Goal: Contribute content: Add original content to the website for others to see

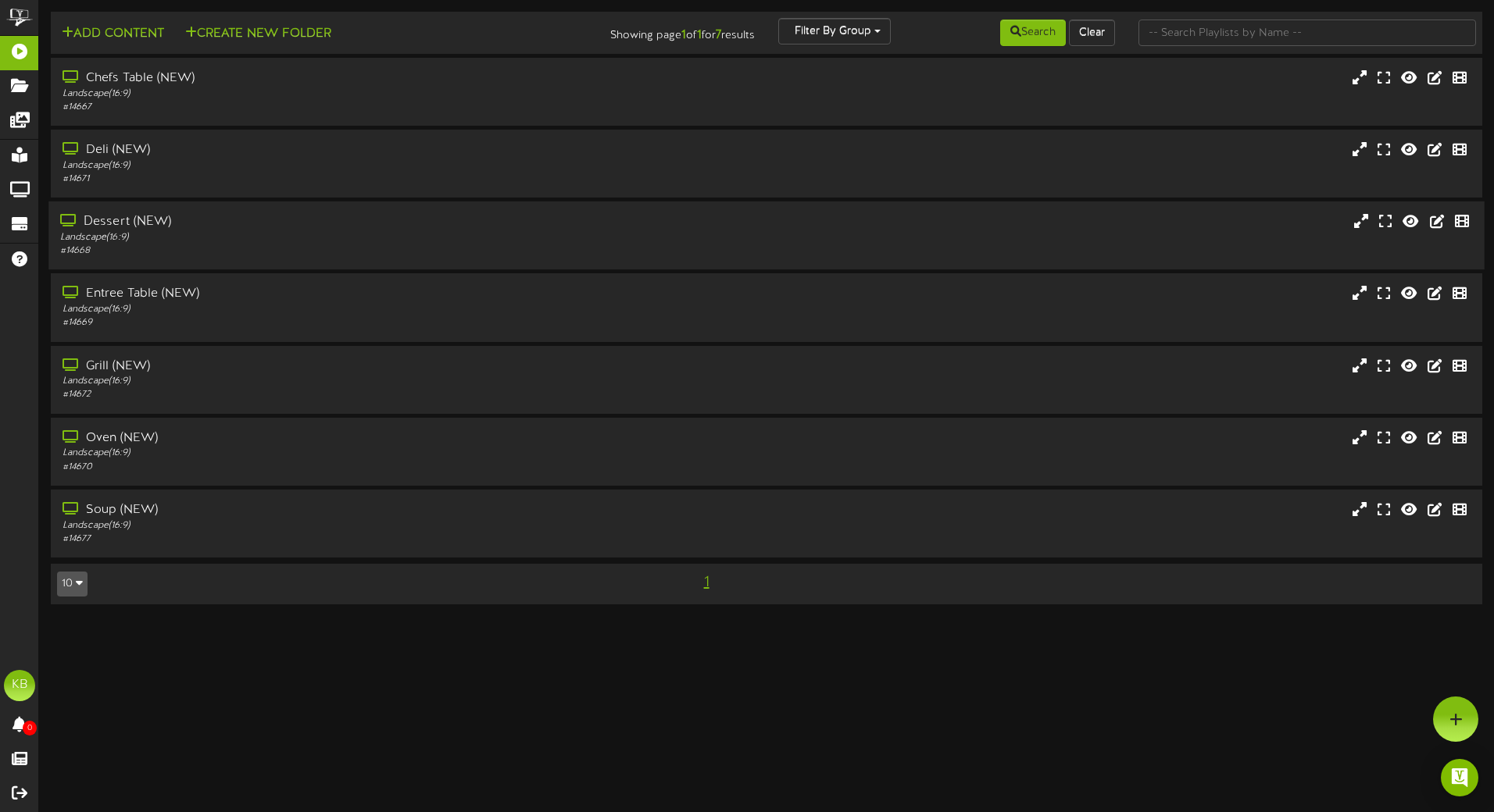
click at [181, 219] on div "Dessert (NEW)" at bounding box center [347, 222] width 575 height 18
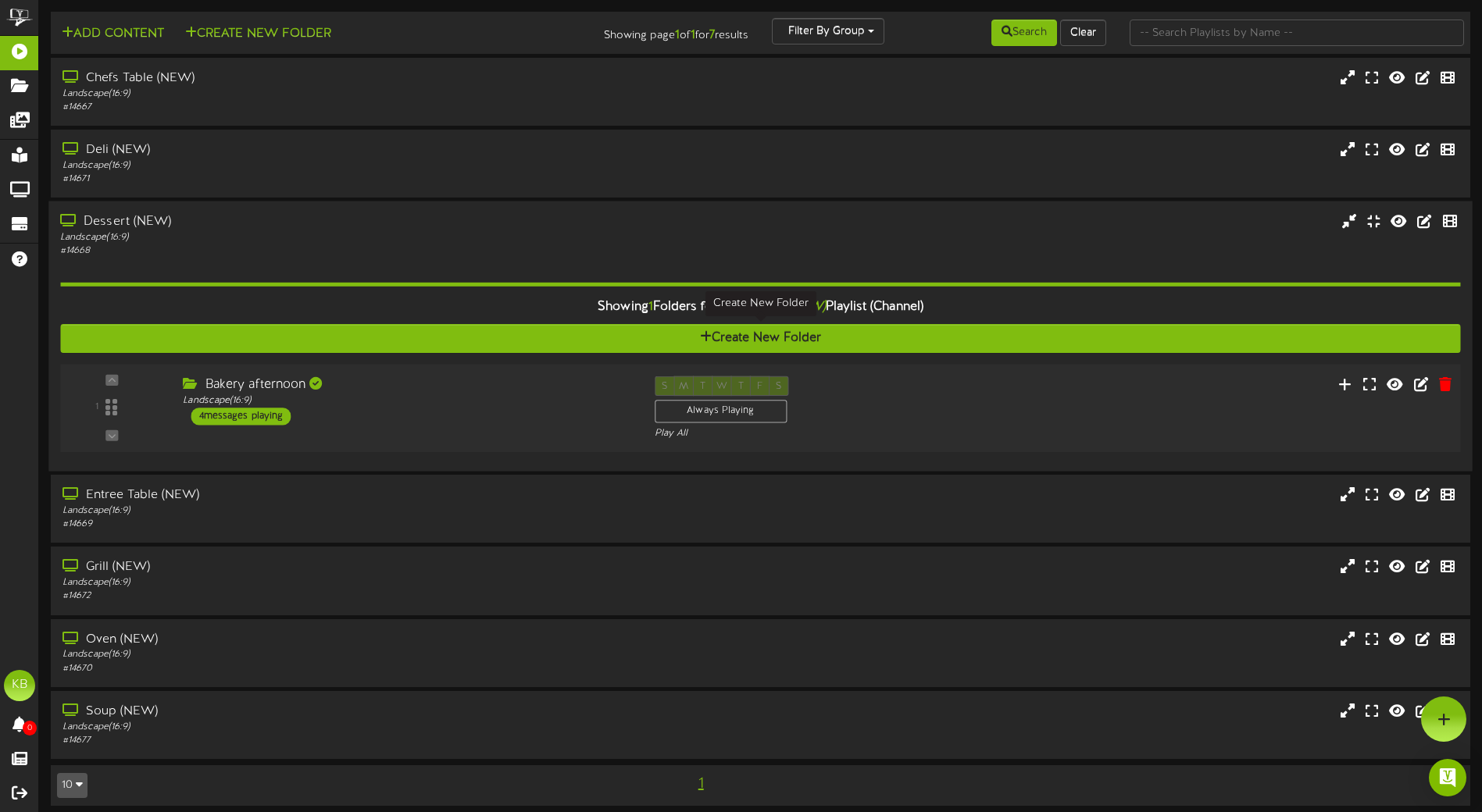
click at [419, 384] on div "Bakery afternoon" at bounding box center [406, 385] width 448 height 18
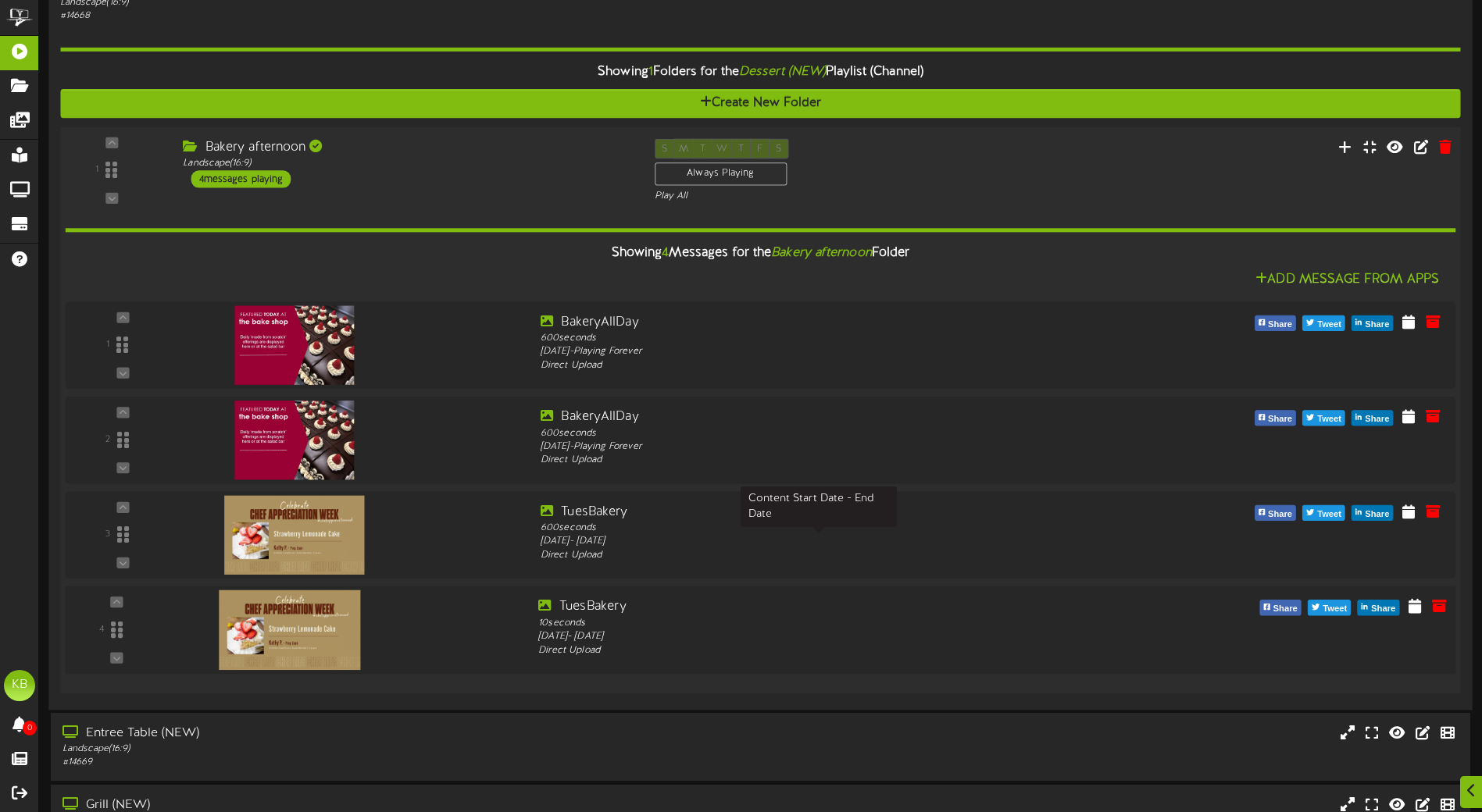
scroll to position [313, 0]
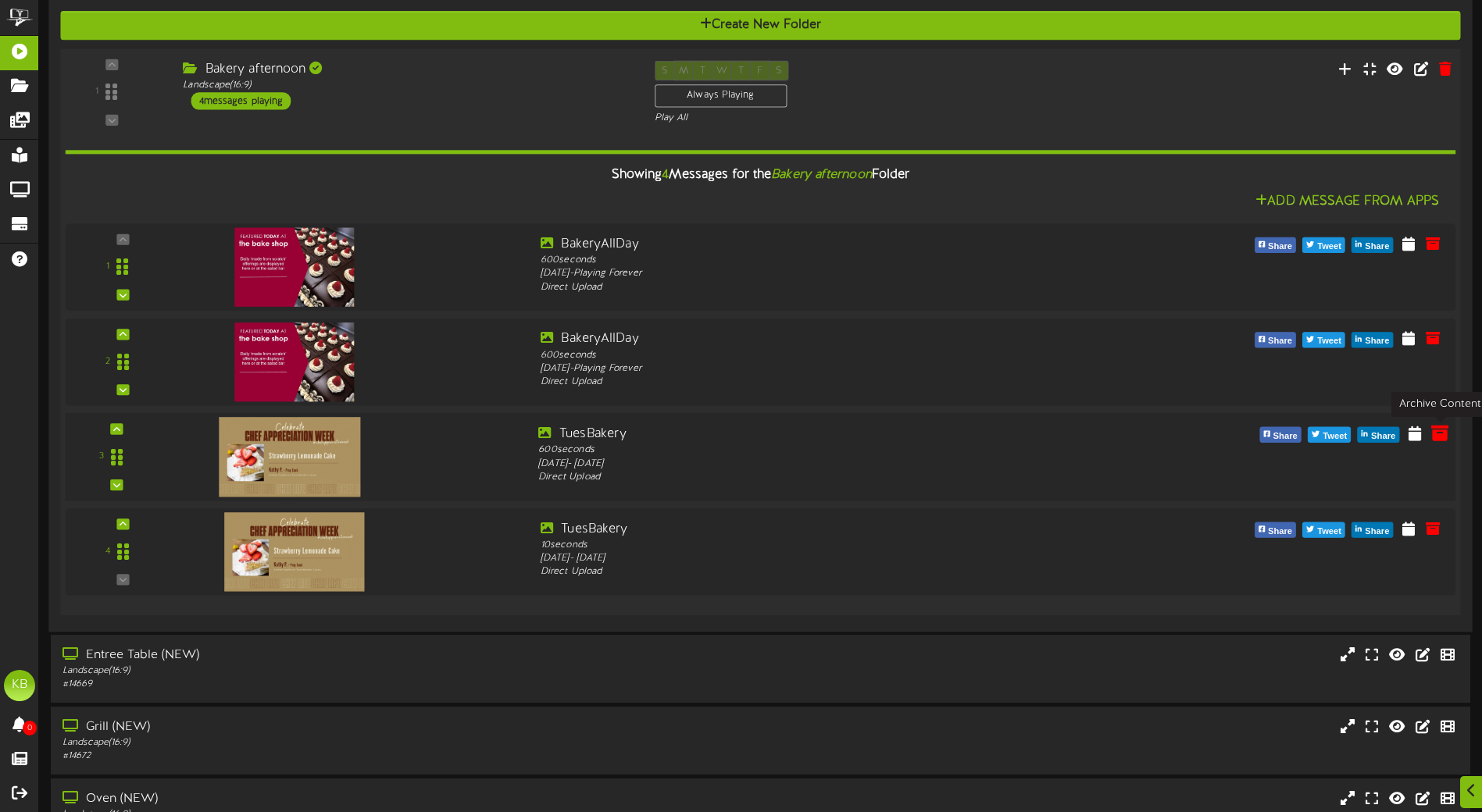
click at [1439, 433] on icon at bounding box center [1440, 433] width 17 height 17
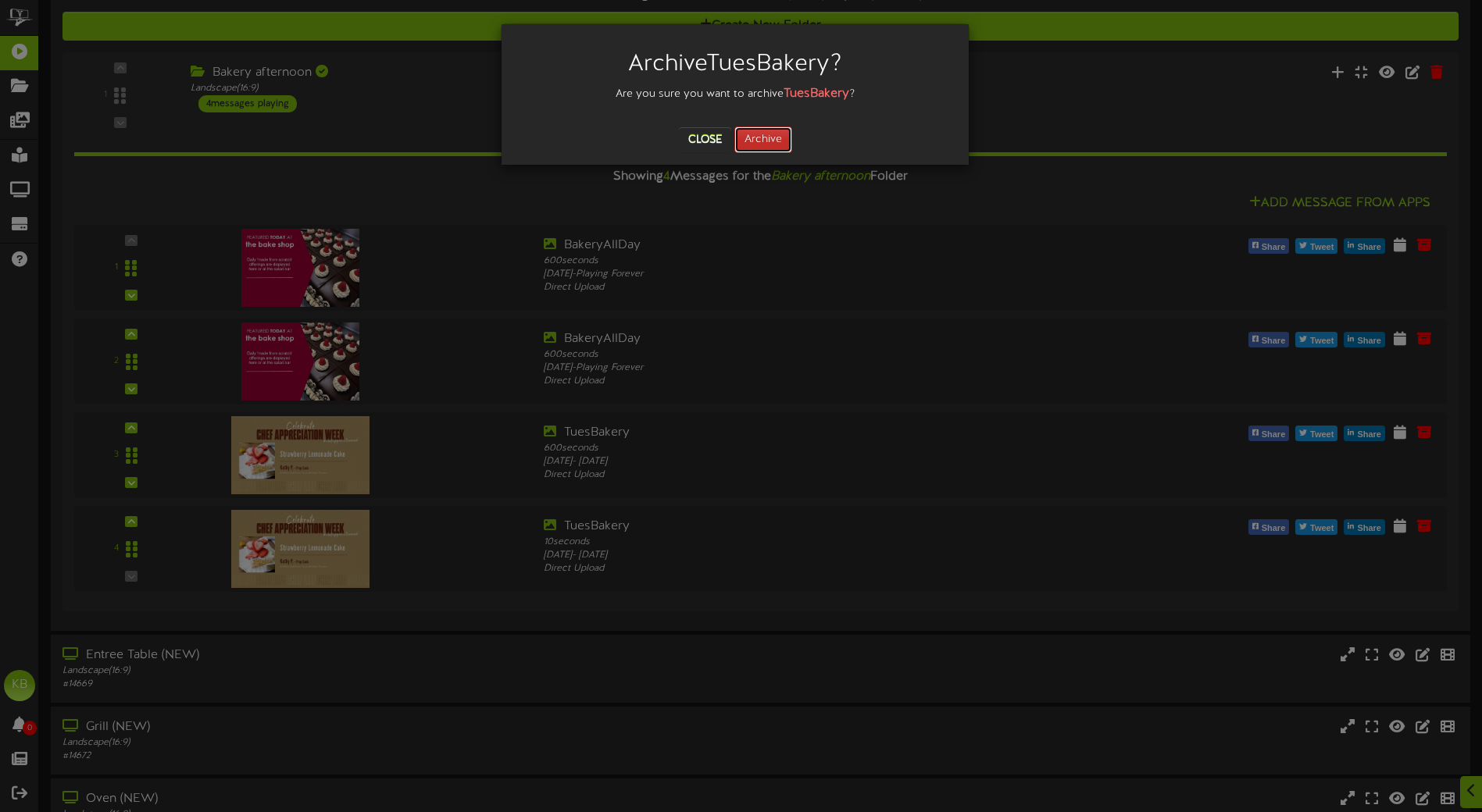
click at [775, 135] on button "Archive" at bounding box center [763, 140] width 58 height 27
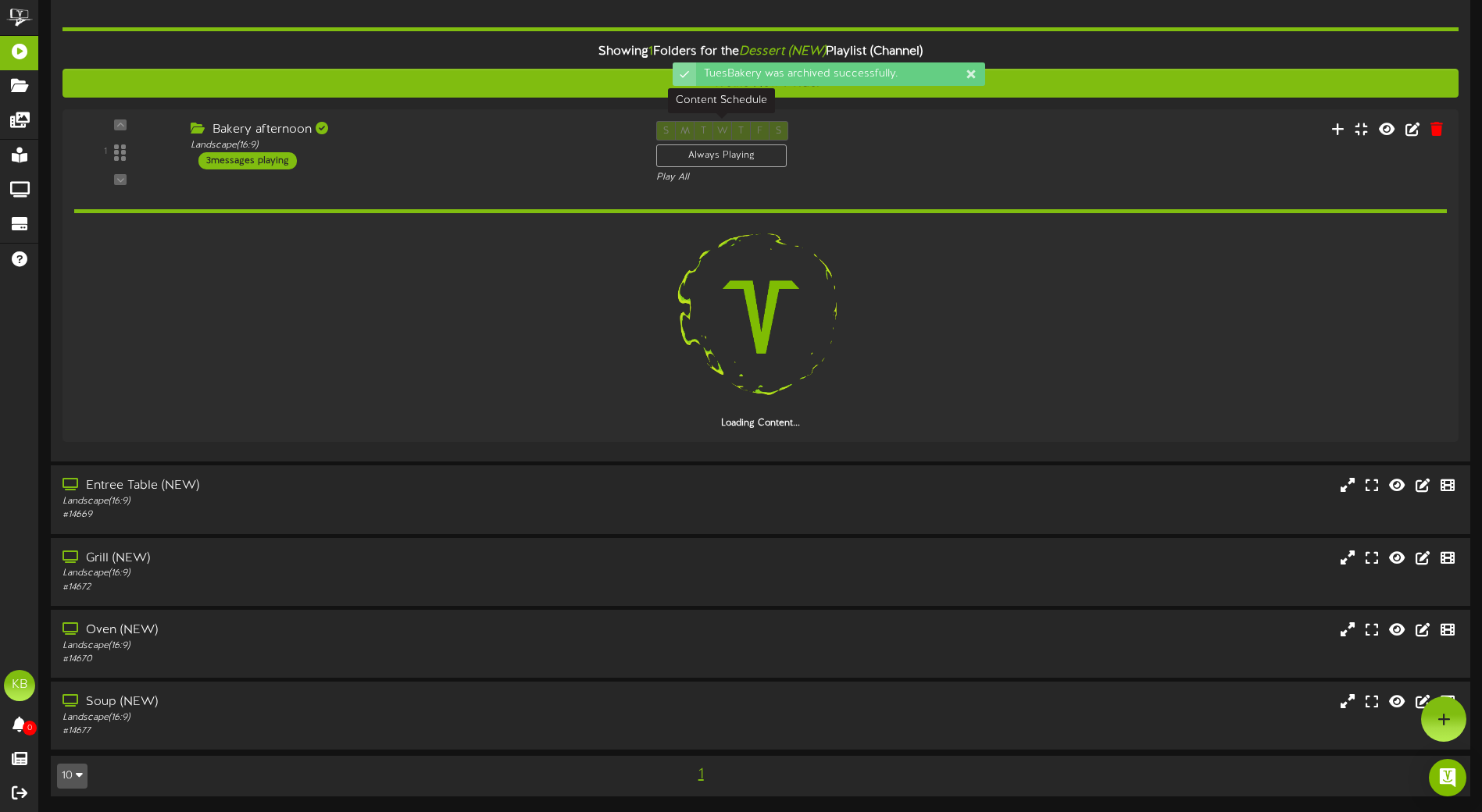
scroll to position [256, 0]
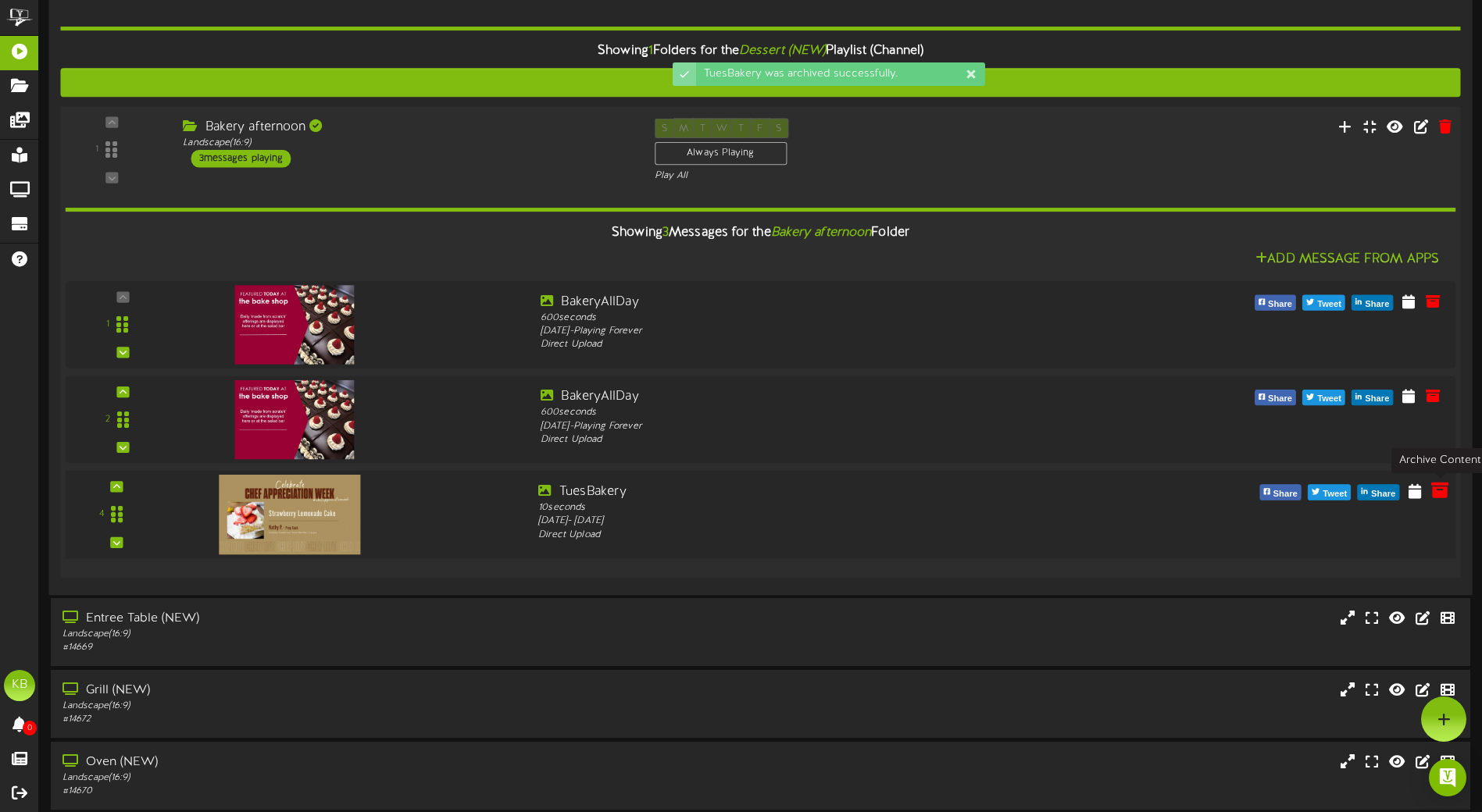
click at [1433, 493] on icon at bounding box center [1440, 491] width 17 height 17
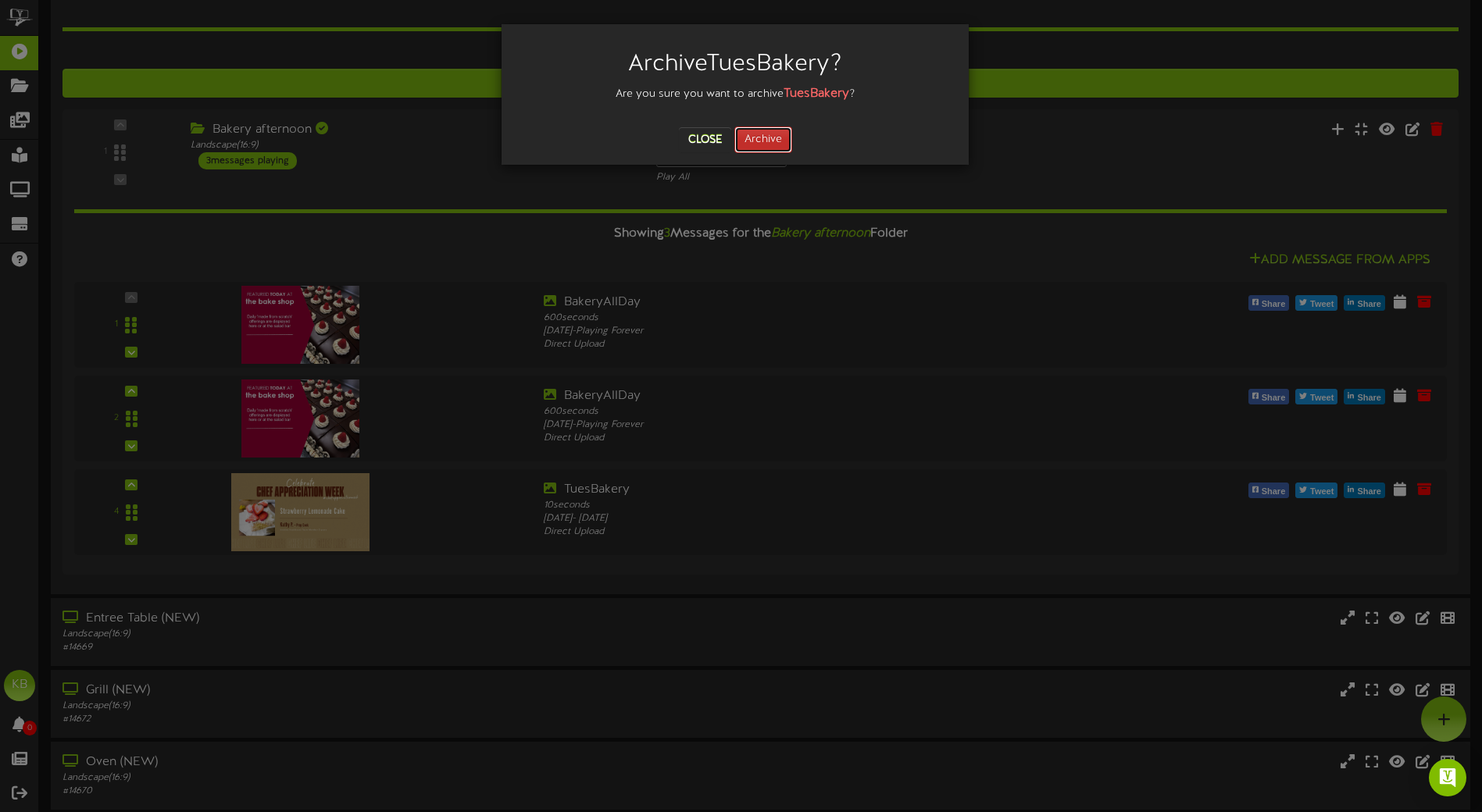
click at [755, 140] on button "Archive" at bounding box center [763, 140] width 58 height 27
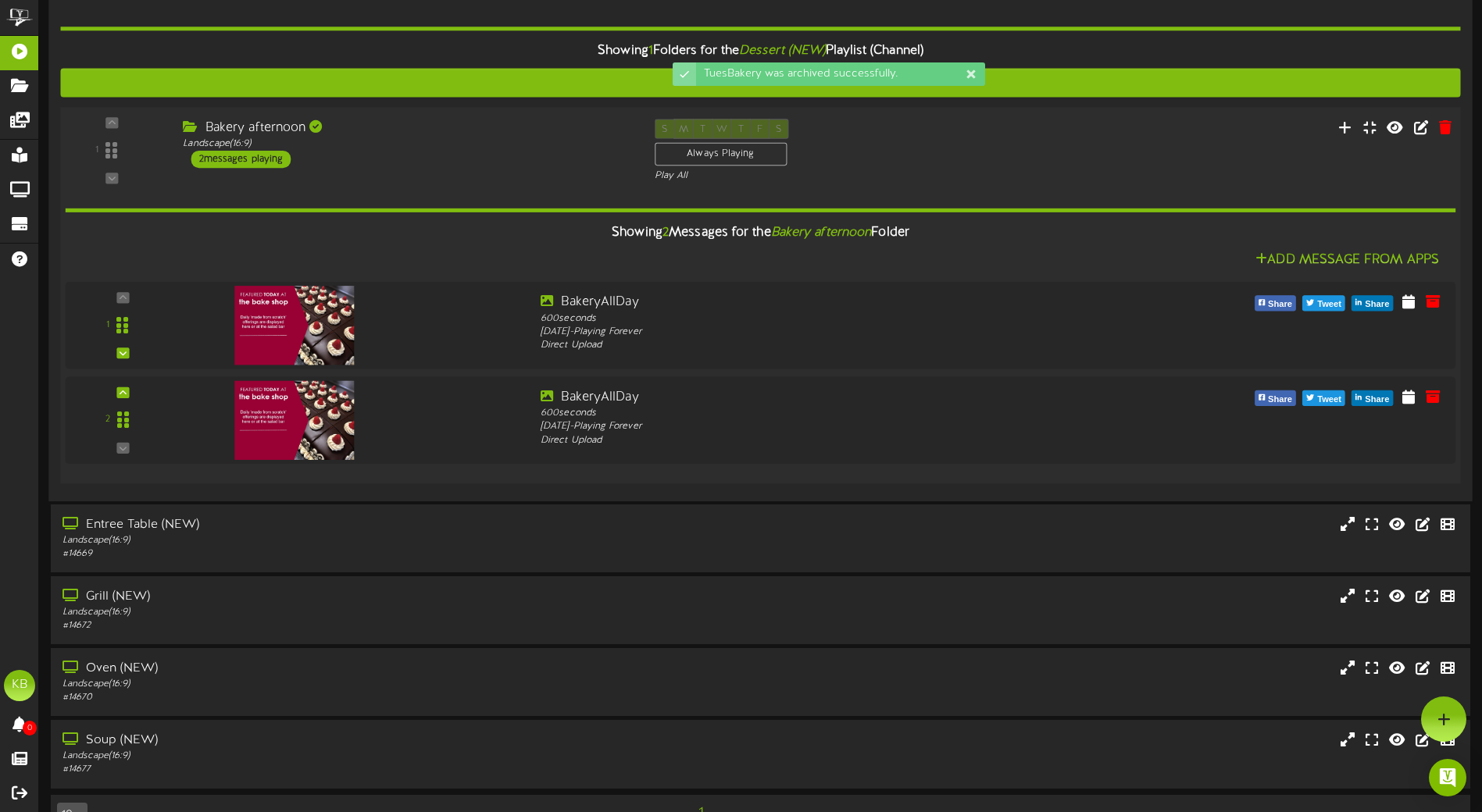
click at [419, 173] on div "1 ( 16:9" at bounding box center [760, 150] width 1414 height 64
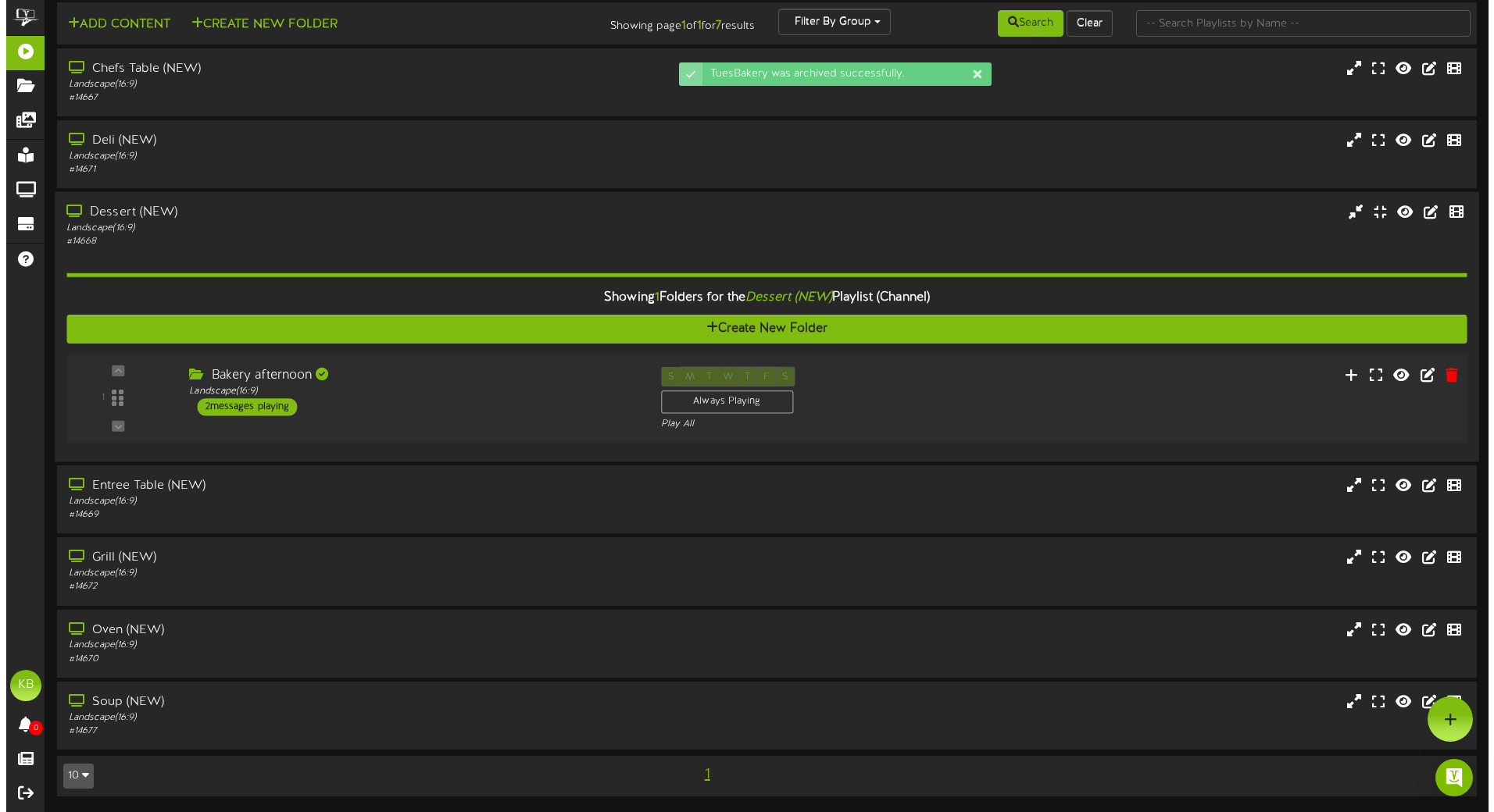
scroll to position [0, 0]
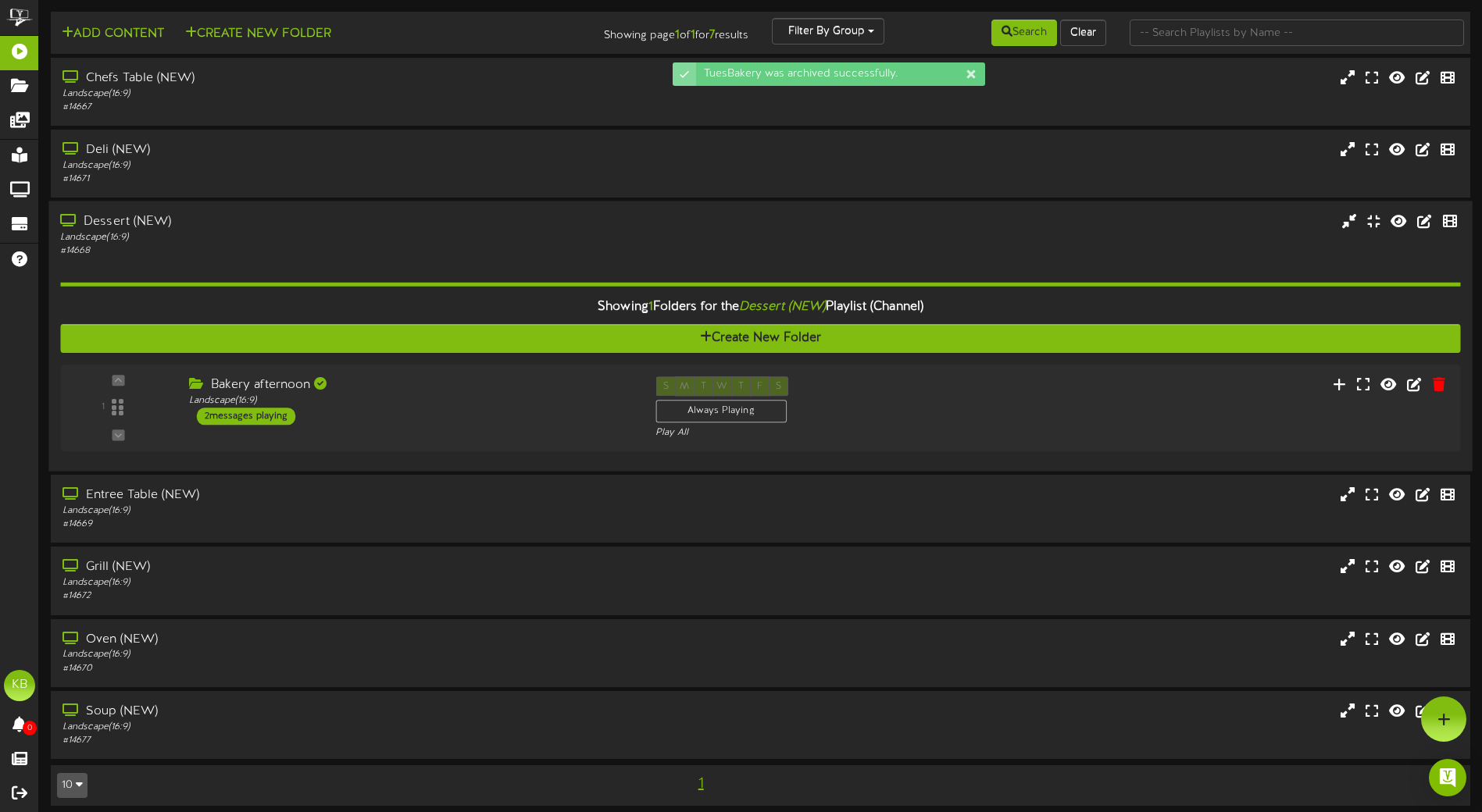
click at [254, 235] on div "Landscape ( 16:9 )" at bounding box center [344, 238] width 570 height 13
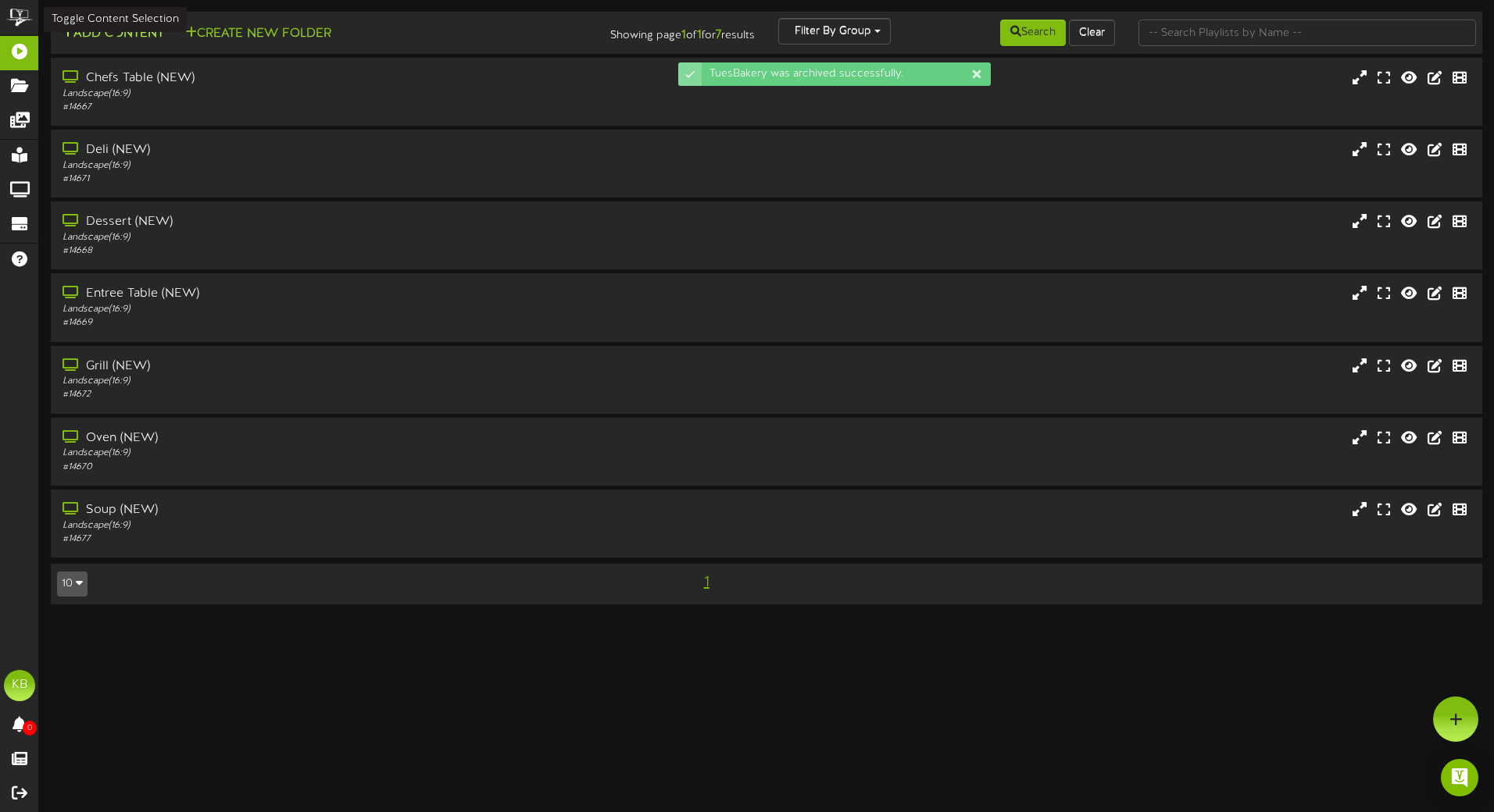
click at [148, 37] on button "Add Content" at bounding box center [112, 33] width 111 height 20
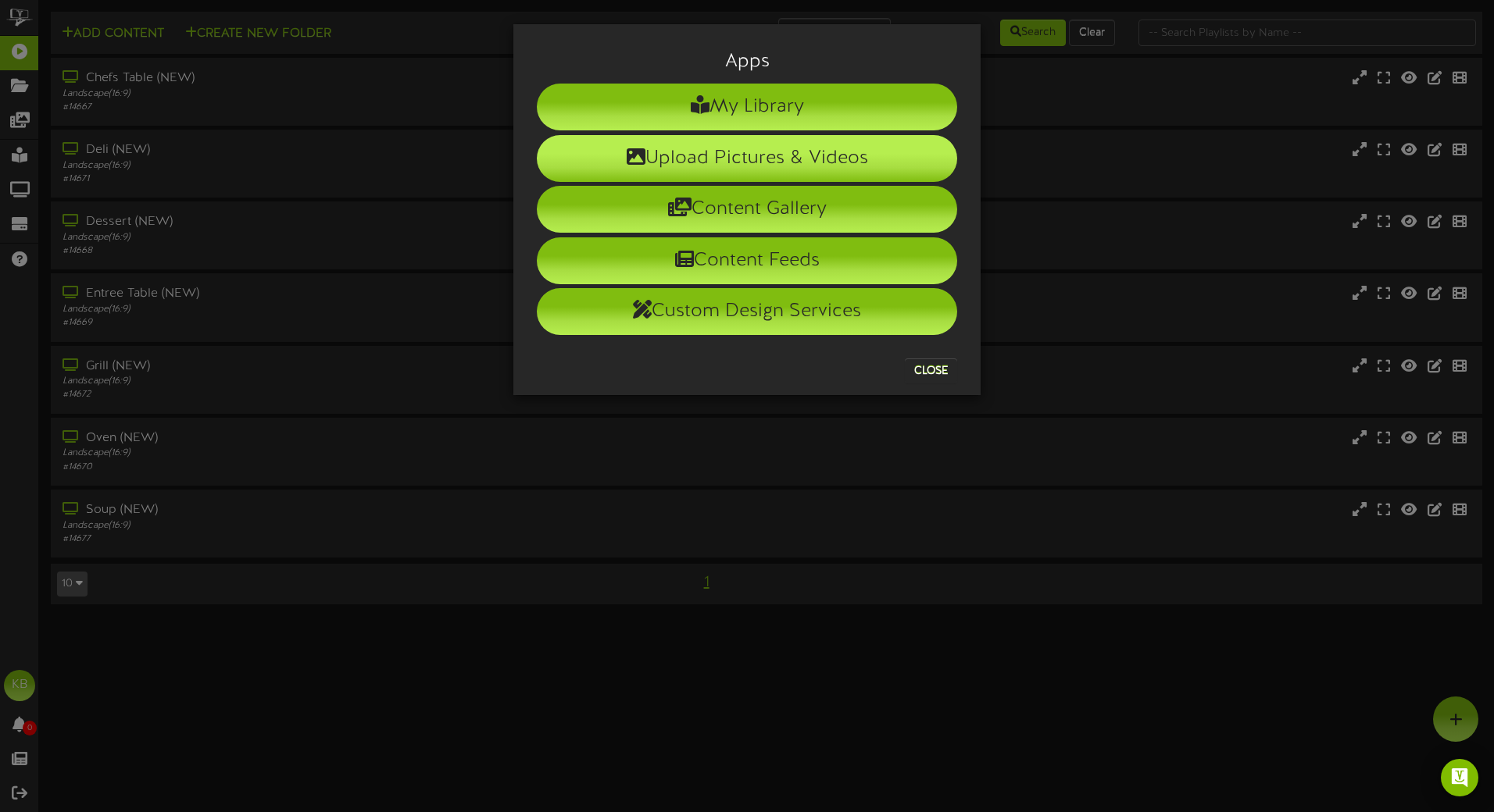
click at [747, 163] on li "Upload Pictures & Videos" at bounding box center [747, 158] width 420 height 47
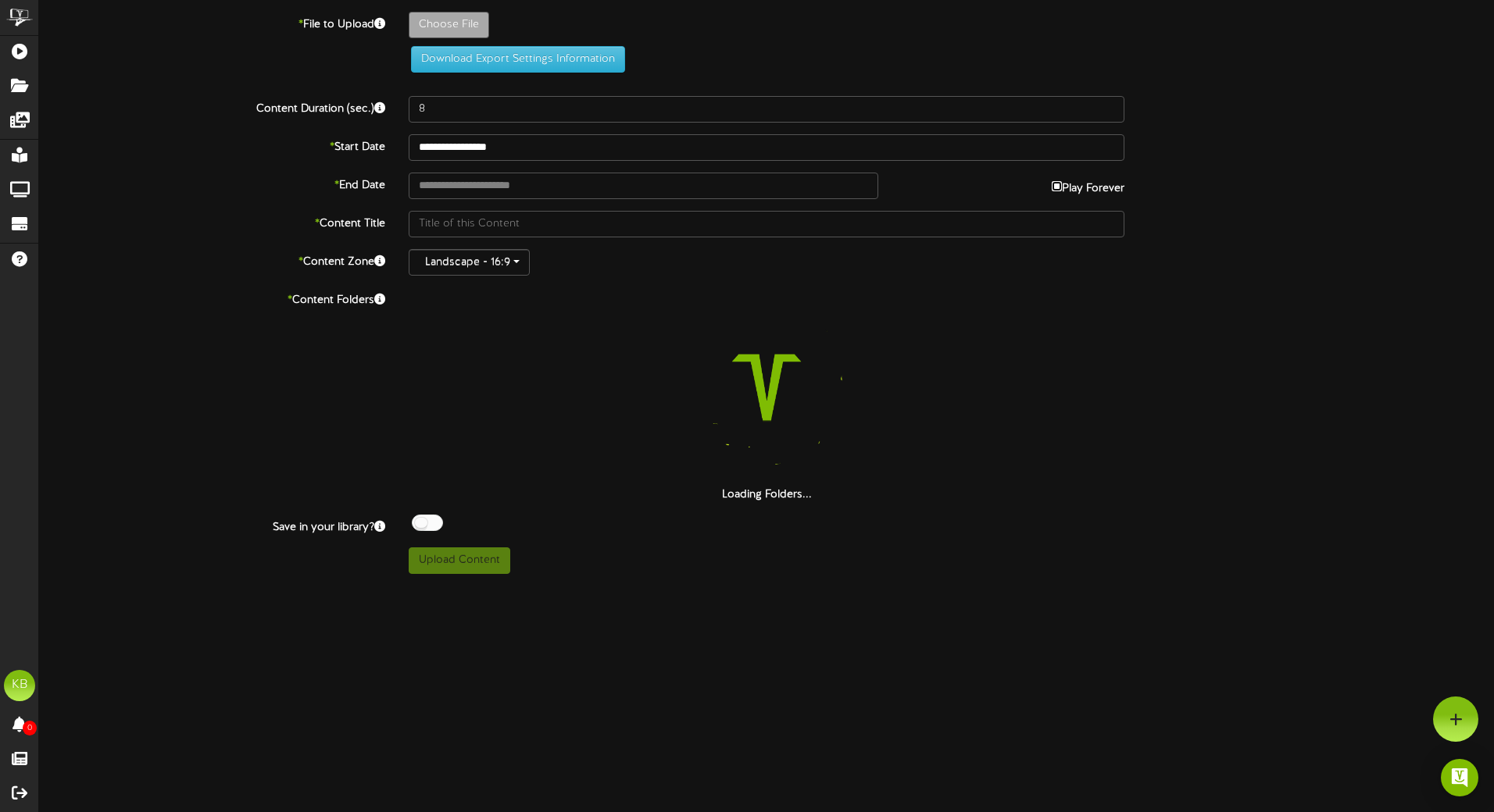
type input "**********"
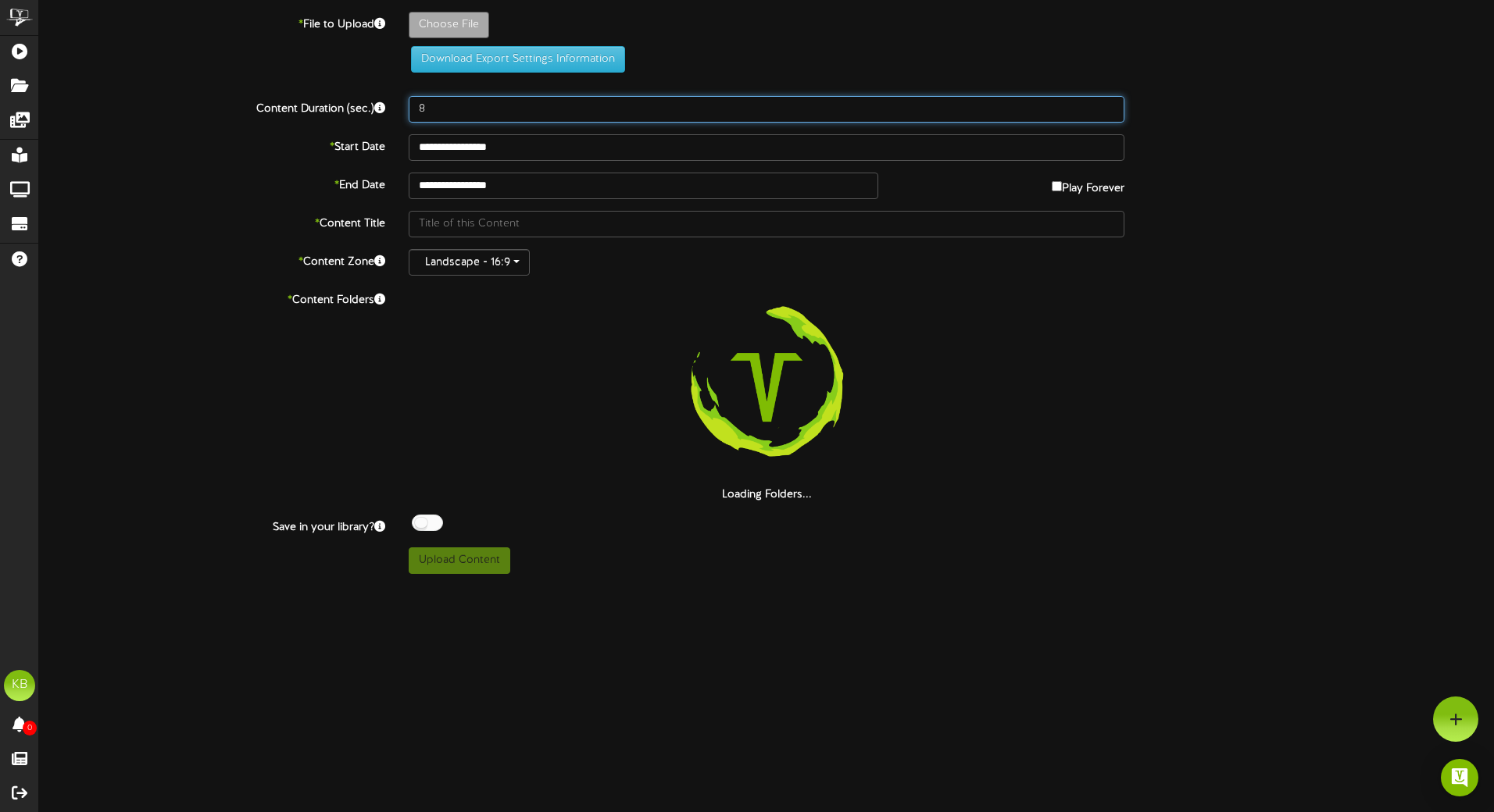
drag, startPoint x: 498, startPoint y: 107, endPoint x: 249, endPoint y: 82, distance: 250.3
click at [251, 82] on div "**********" at bounding box center [766, 292] width 1455 height 562
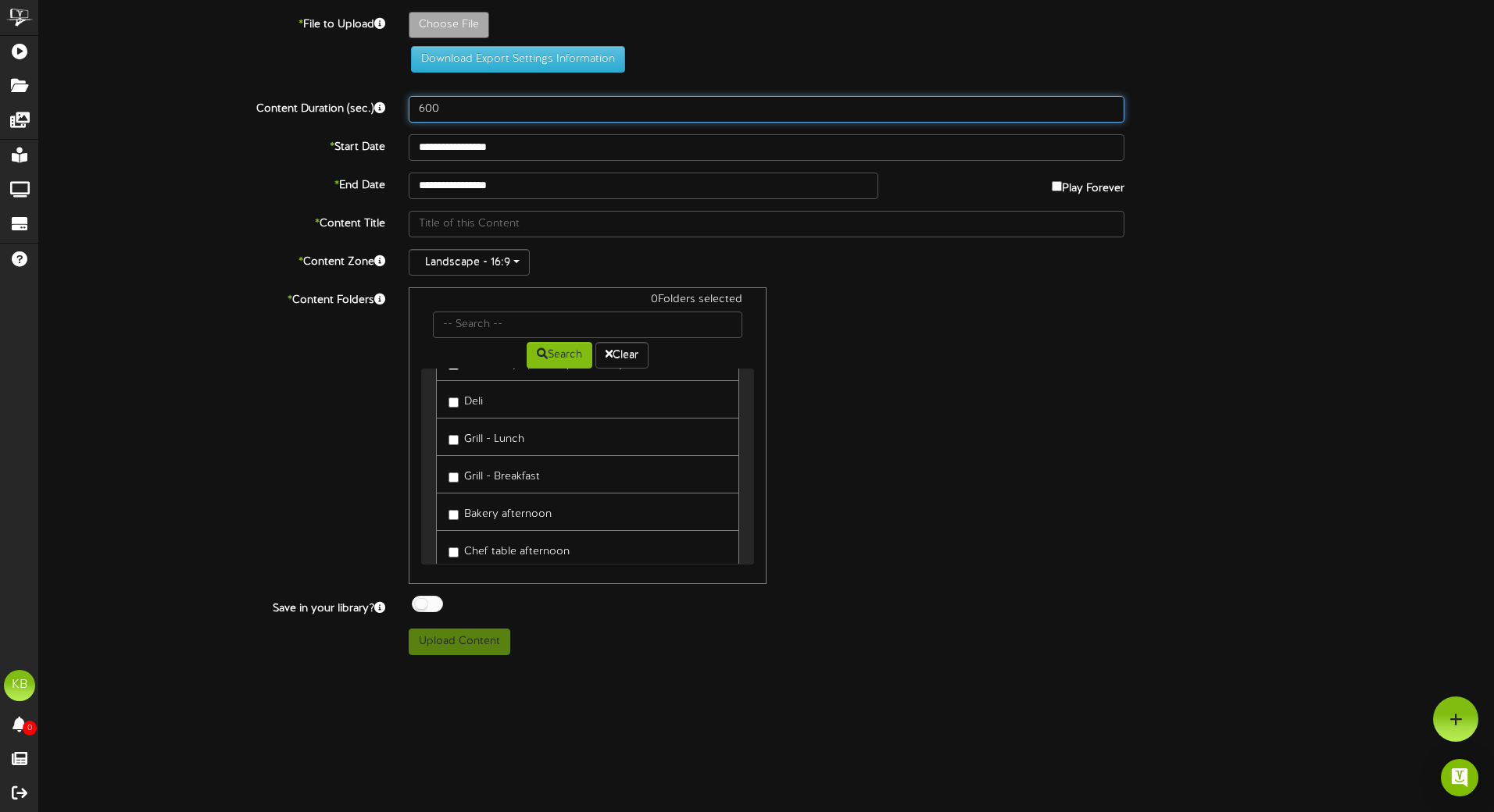
scroll to position [156, 0]
type input "600"
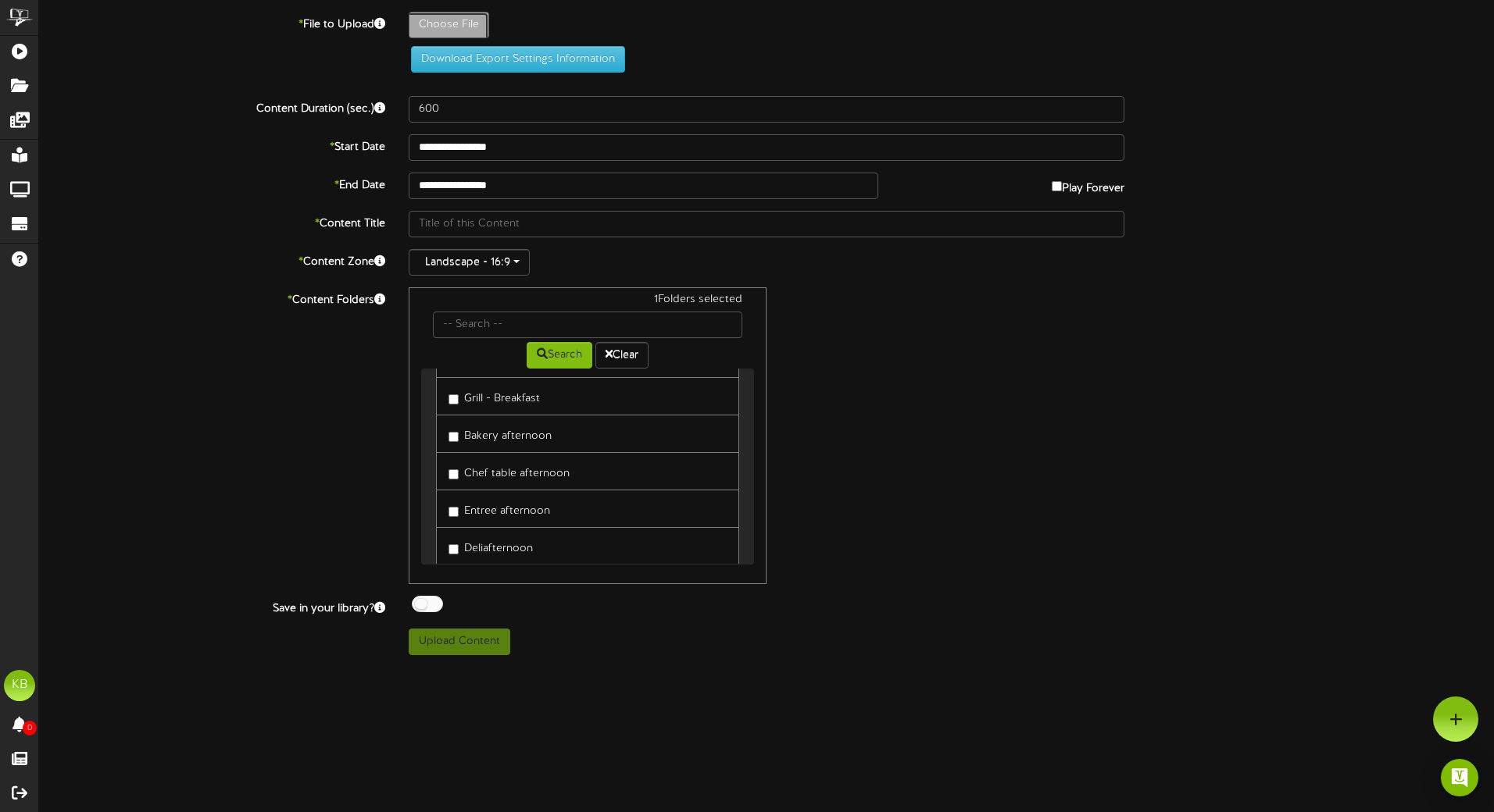
type input "**********"
type input "TuesBakery"
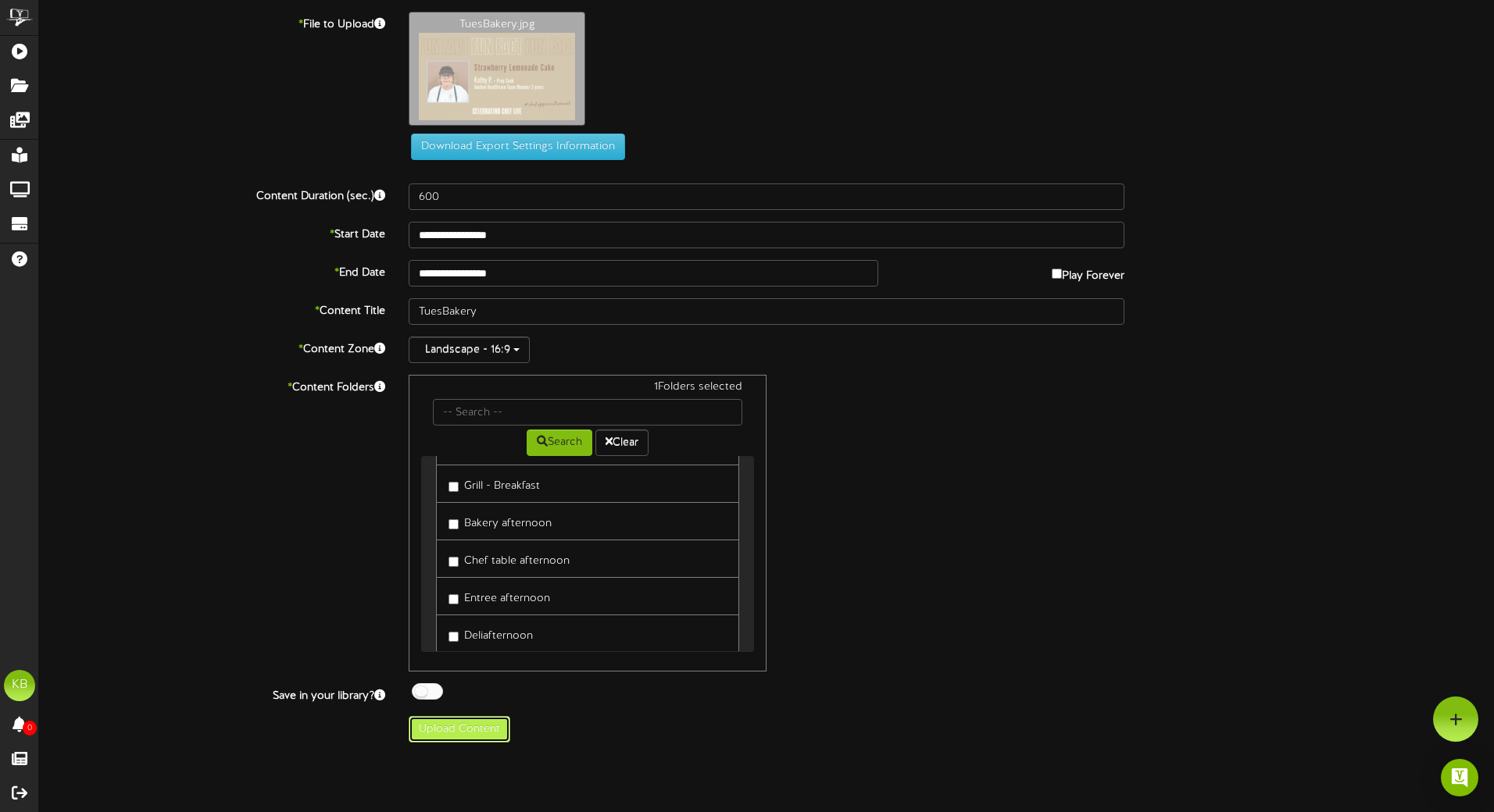
click at [487, 733] on button "Upload Content" at bounding box center [459, 729] width 102 height 27
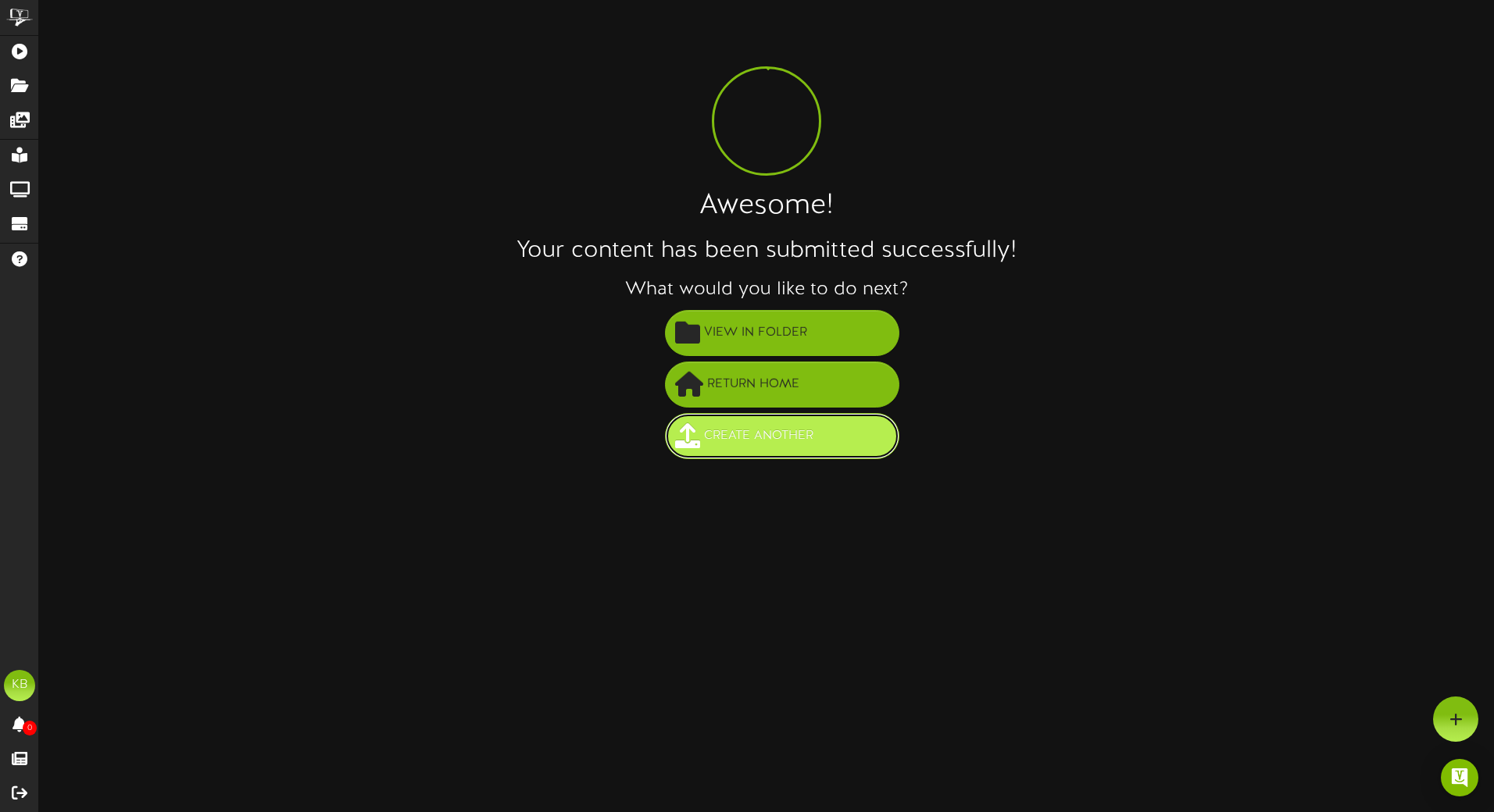
click at [730, 450] on button "Create Another" at bounding box center [782, 436] width 234 height 46
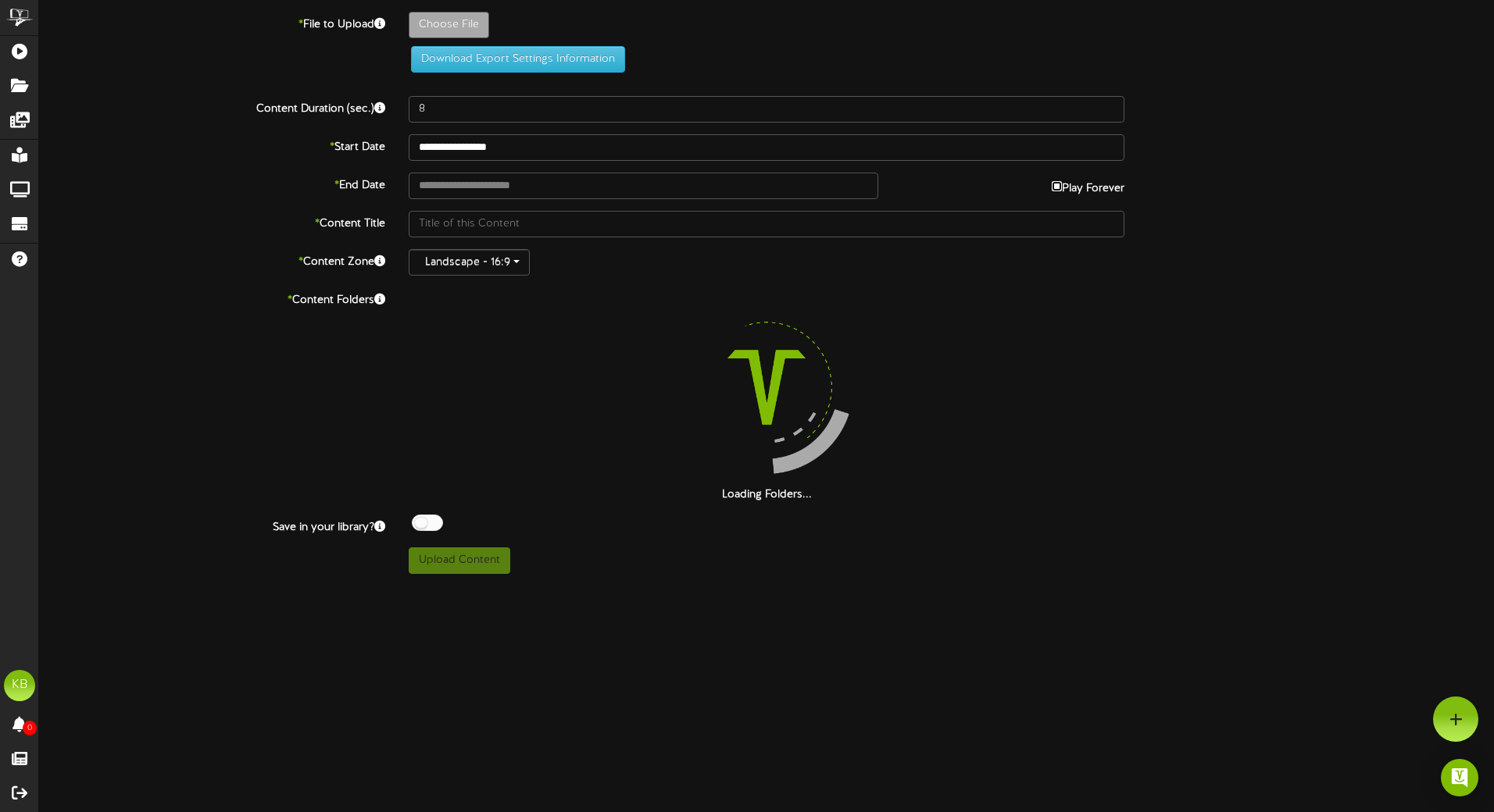
type input "**********"
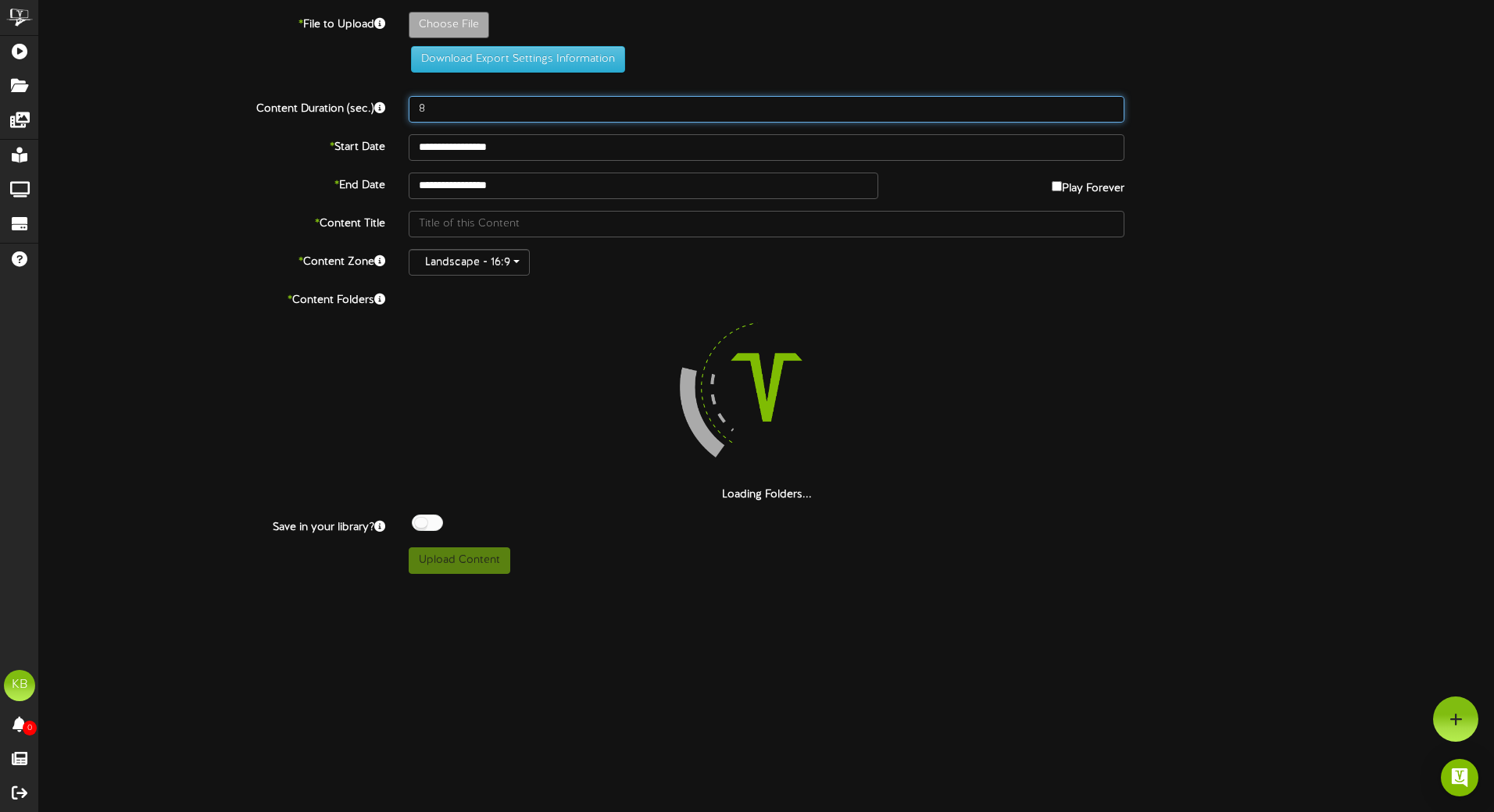
drag, startPoint x: 466, startPoint y: 107, endPoint x: 212, endPoint y: 106, distance: 254.0
click at [212, 106] on div "Content Duration (sec.) 8" at bounding box center [766, 109] width 1478 height 27
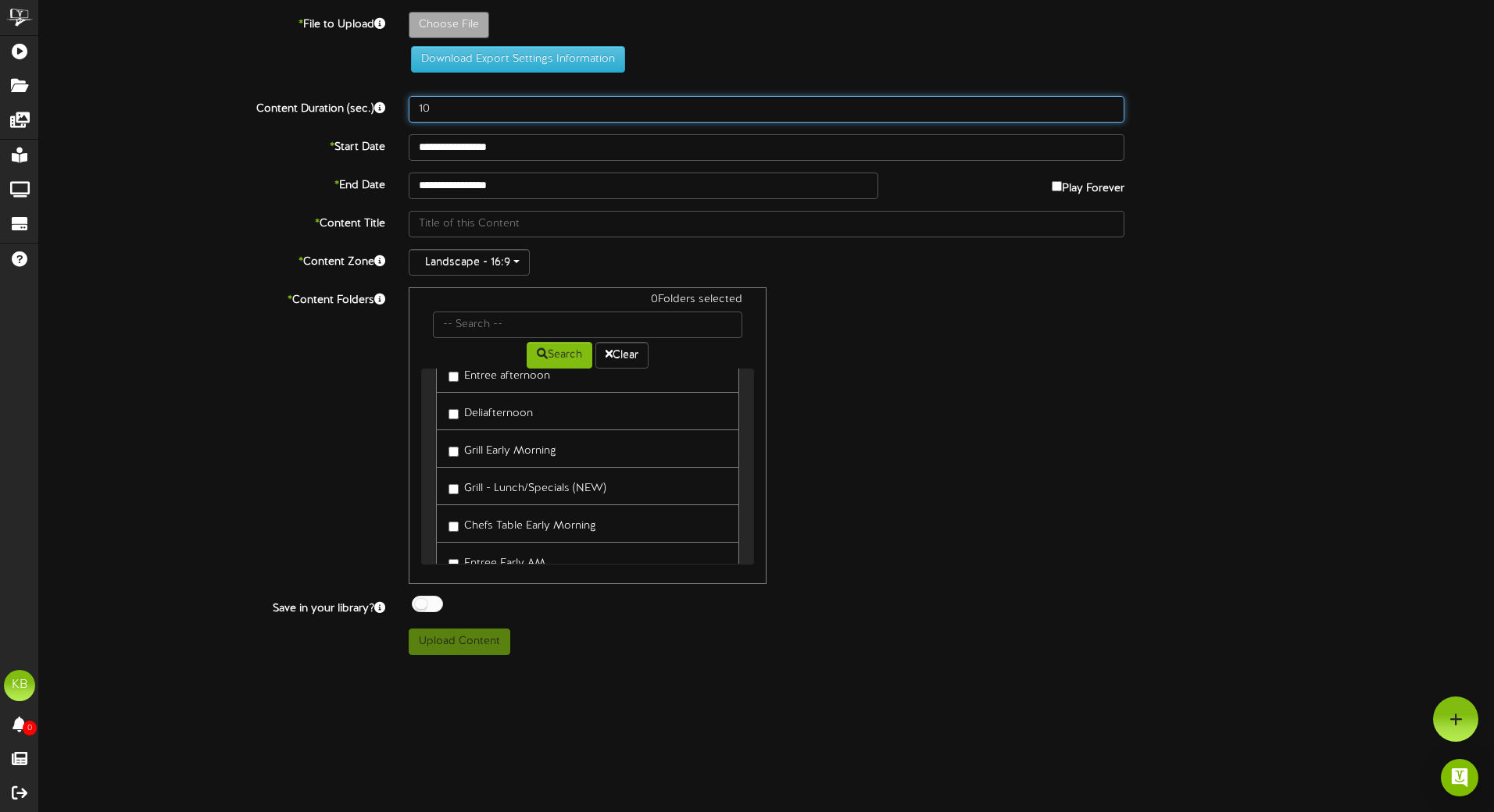
scroll to position [213, 0]
type input "10"
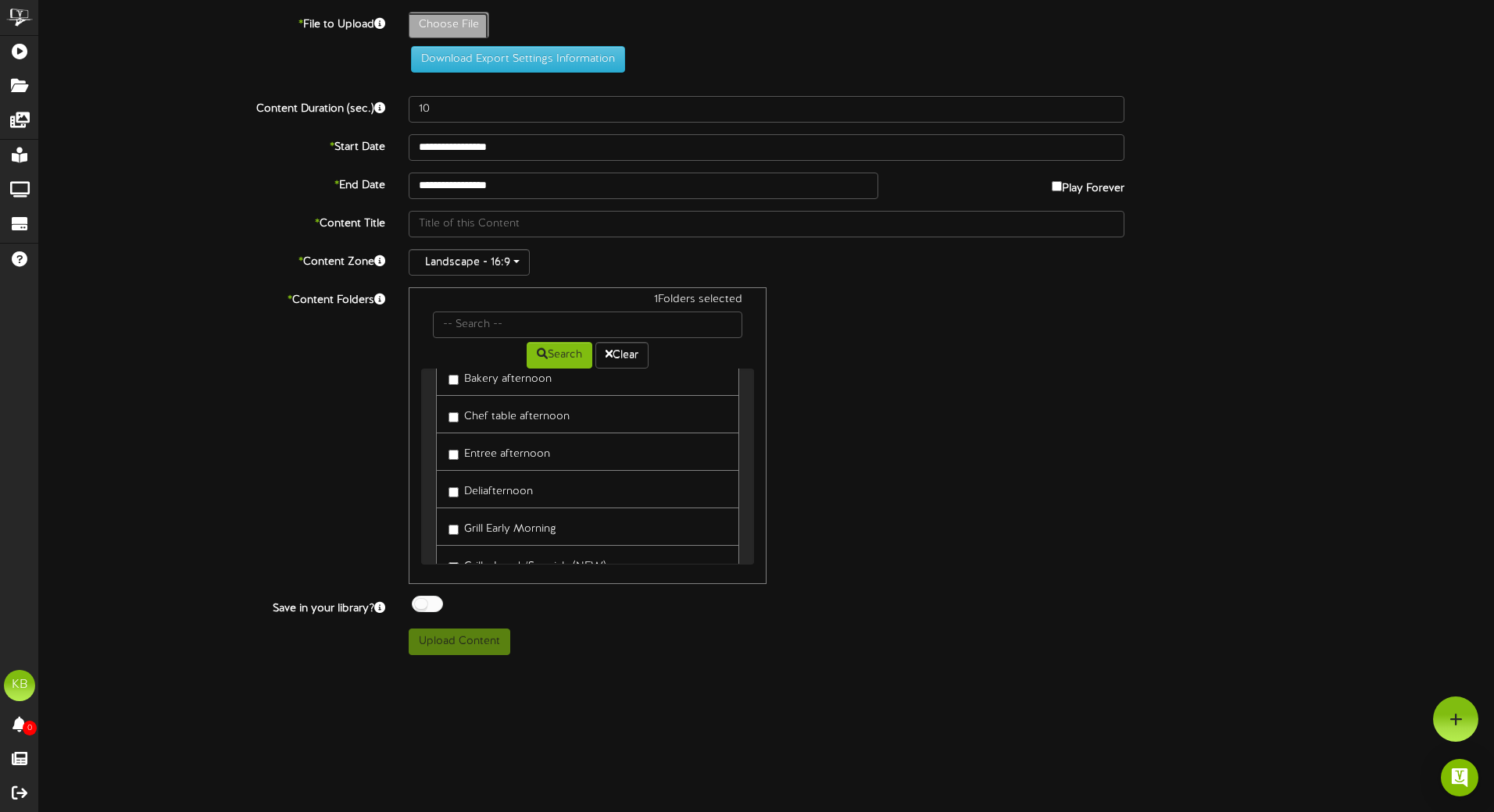
type input "**********"
type input "TuesBakery"
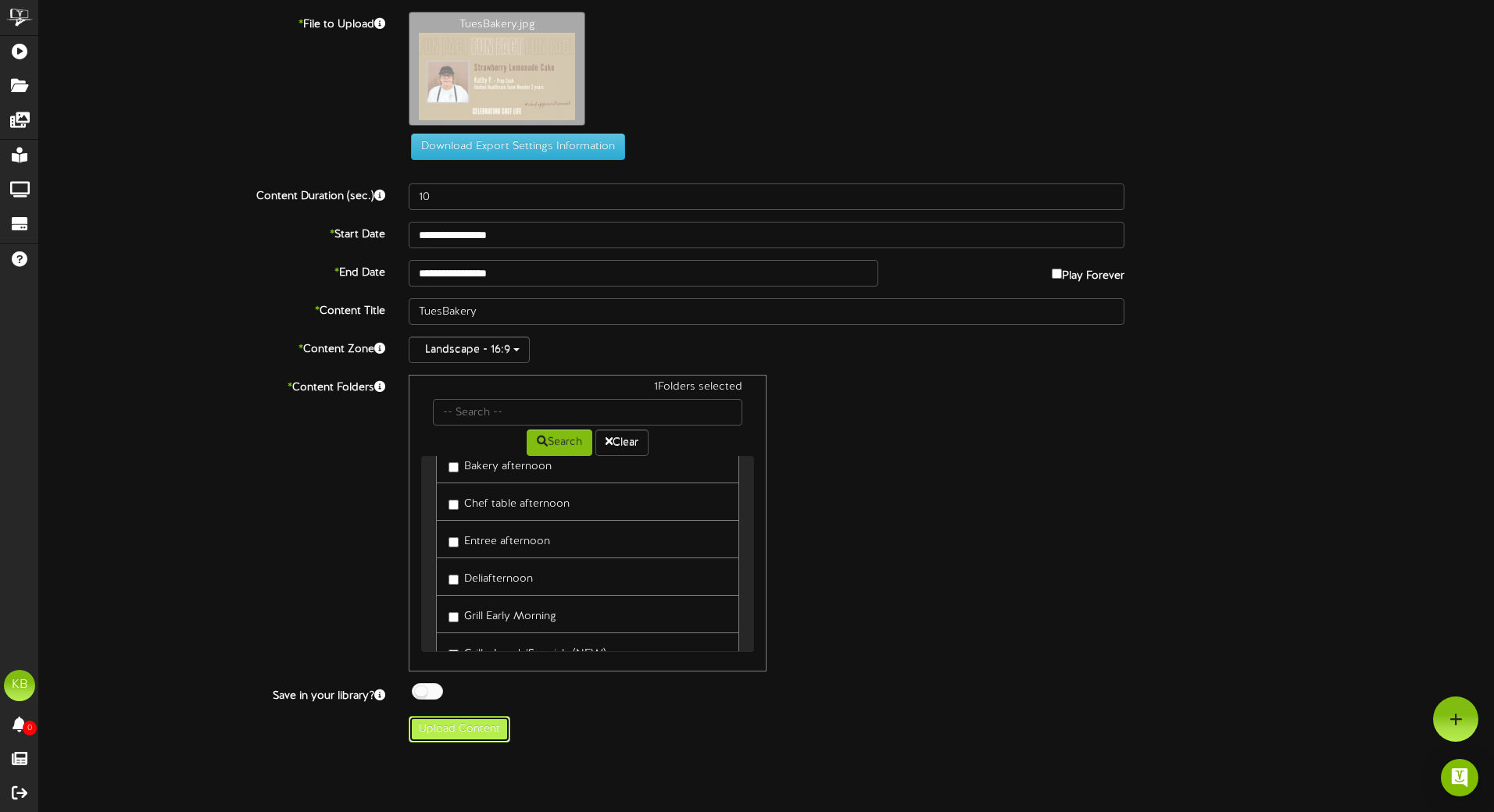
click at [484, 721] on button "Upload Content" at bounding box center [459, 729] width 102 height 27
